Goal: Transaction & Acquisition: Purchase product/service

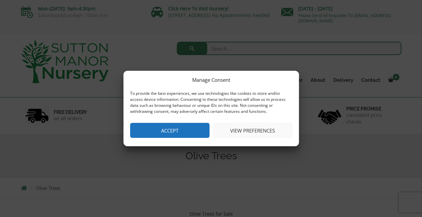
click at [244, 127] on button "View preferences" at bounding box center [252, 130] width 79 height 15
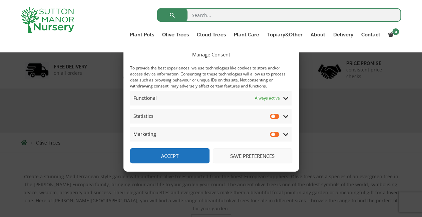
scroll to position [67, 0]
click at [286, 117] on icon at bounding box center [285, 116] width 5 height 3
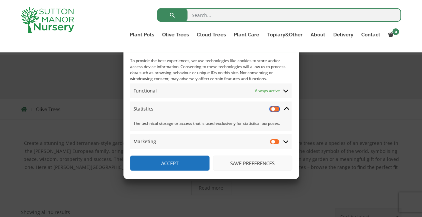
click at [274, 109] on input "Statistics" at bounding box center [275, 108] width 10 height 7
click at [274, 108] on input "Statistics" at bounding box center [275, 108] width 10 height 7
checkbox input "false"
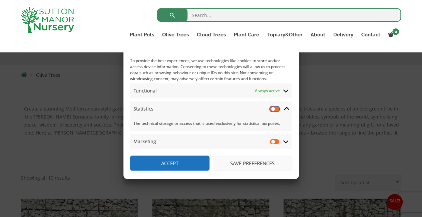
scroll to position [167, 0]
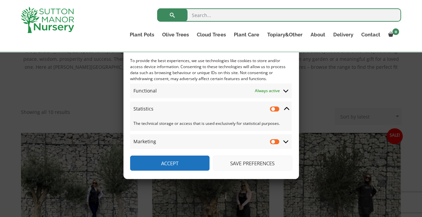
click at [286, 140] on icon at bounding box center [285, 141] width 5 height 6
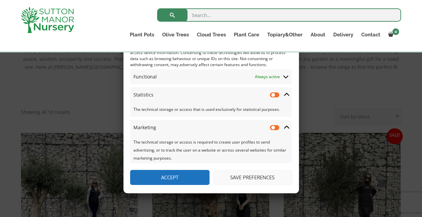
click at [257, 177] on button "Save preferences" at bounding box center [252, 177] width 79 height 15
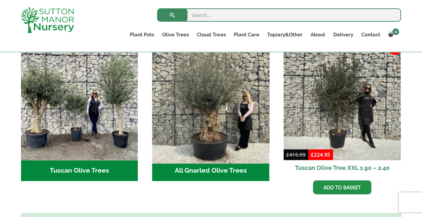
scroll to position [300, 0]
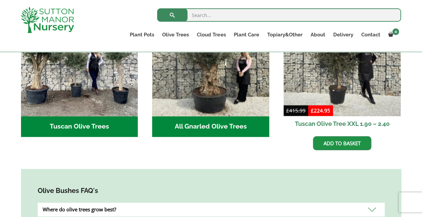
click at [81, 118] on h2 "Tuscan Olive Trees (9)" at bounding box center [79, 126] width 117 height 21
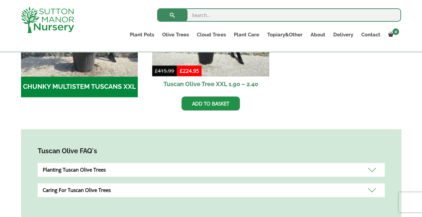
scroll to position [300, 0]
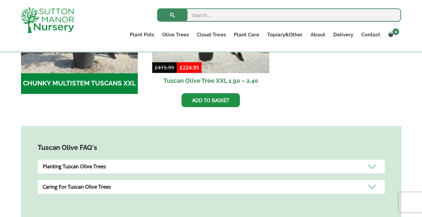
click at [68, 82] on h2 "CHUNKY MULTISTEM TUSCANS XXL (8)" at bounding box center [79, 83] width 117 height 21
click at [69, 165] on div "Planting Tuscan Olive Trees" at bounding box center [211, 167] width 347 height 14
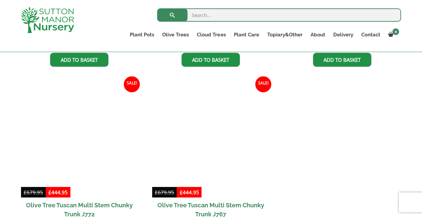
scroll to position [501, 0]
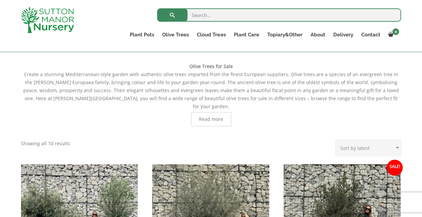
scroll to position [234, 0]
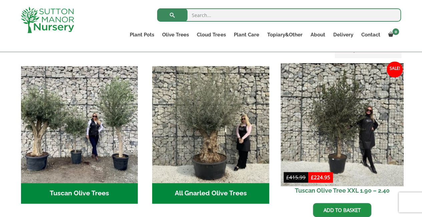
click at [337, 109] on img at bounding box center [342, 124] width 123 height 123
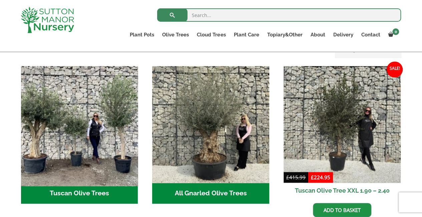
click at [92, 119] on img "Visit product category Tuscan Olive Trees" at bounding box center [79, 124] width 123 height 123
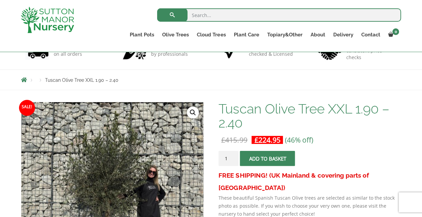
scroll to position [133, 0]
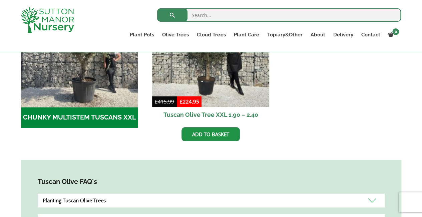
scroll to position [267, 0]
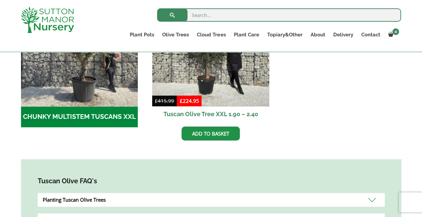
click at [89, 117] on h2 "CHUNKY MULTISTEM TUSCANS XXL (8)" at bounding box center [79, 116] width 117 height 21
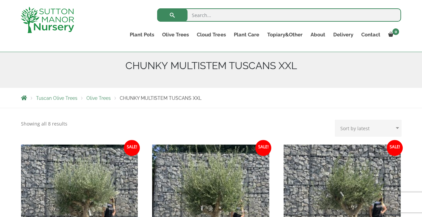
scroll to position [100, 0]
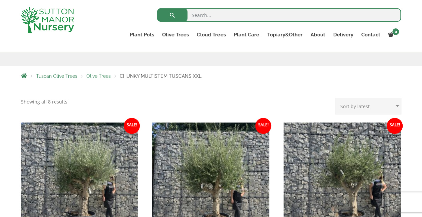
click at [394, 102] on select "Sort by popularity Sort by latest Sort by price: low to high Sort by price: hig…" at bounding box center [368, 106] width 66 height 17
select select "price"
click at [337, 98] on select "Sort by popularity Sort by latest Sort by price: low to high Sort by price: hig…" at bounding box center [368, 106] width 66 height 17
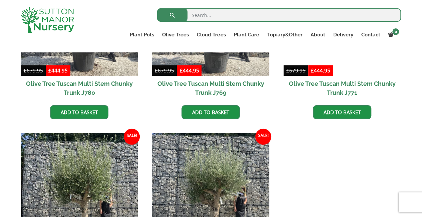
scroll to position [534, 0]
